Goal: Information Seeking & Learning: Learn about a topic

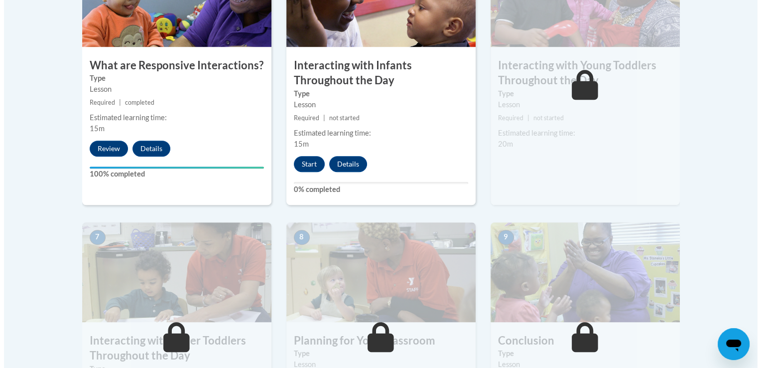
scroll to position [663, 0]
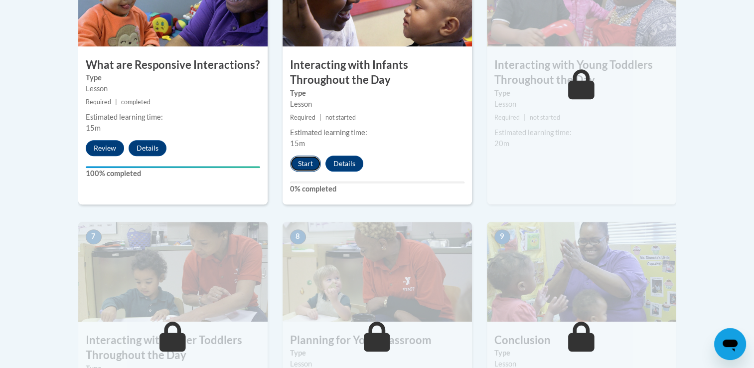
click at [302, 155] on button "Start" at bounding box center [305, 163] width 31 height 16
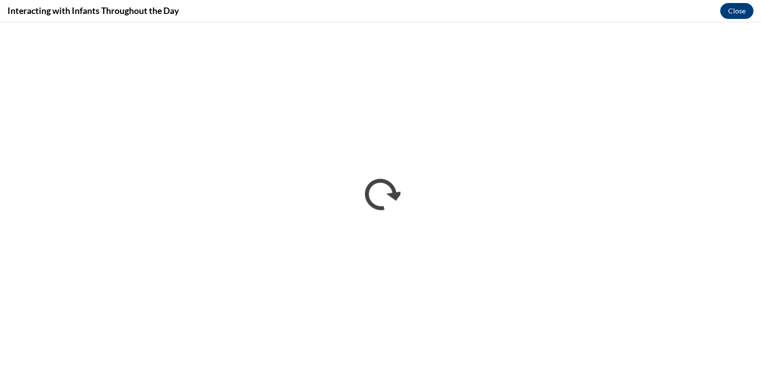
scroll to position [0, 0]
